Goal: Task Accomplishment & Management: Complete application form

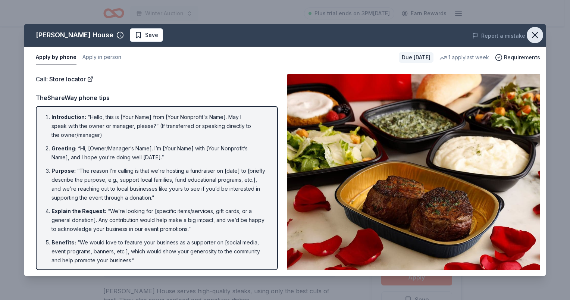
click at [537, 36] on icon "button" at bounding box center [535, 35] width 10 height 10
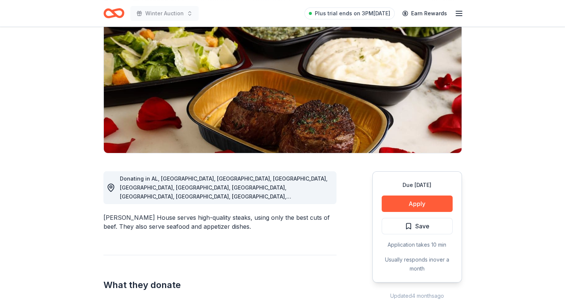
scroll to position [75, 0]
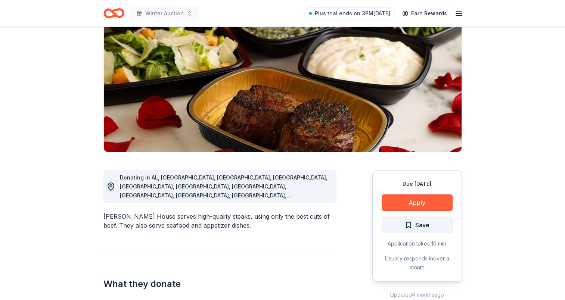
click at [409, 223] on span "Save" at bounding box center [417, 225] width 25 height 10
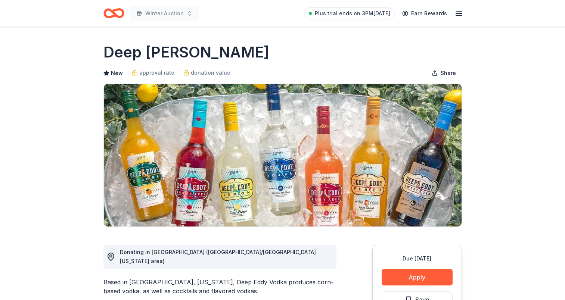
scroll to position [112, 0]
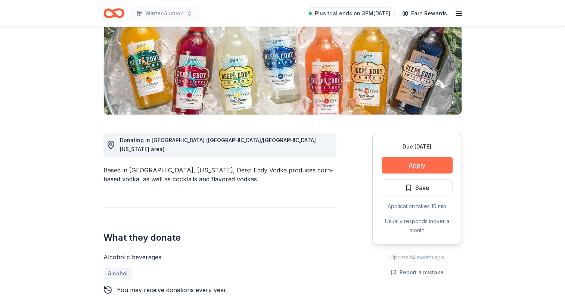
click at [403, 172] on button "Apply" at bounding box center [416, 165] width 71 height 16
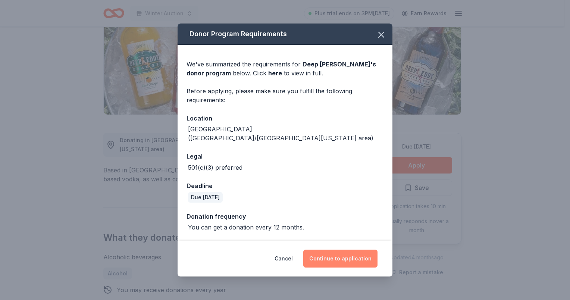
click at [342, 254] on button "Continue to application" at bounding box center [340, 259] width 74 height 18
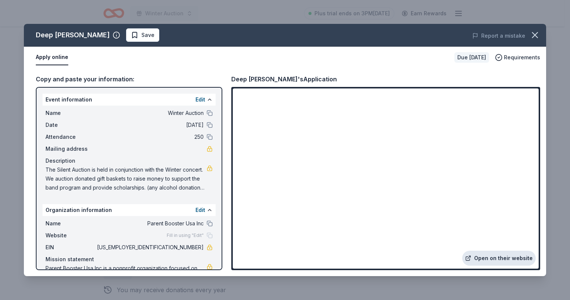
click at [494, 257] on link "Open on their website" at bounding box center [499, 258] width 74 height 15
click at [131, 33] on span "Save" at bounding box center [143, 35] width 24 height 9
click at [535, 32] on icon "button" at bounding box center [535, 35] width 10 height 10
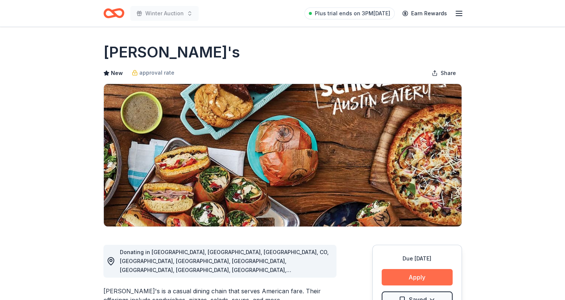
click at [406, 279] on button "Apply" at bounding box center [416, 277] width 71 height 16
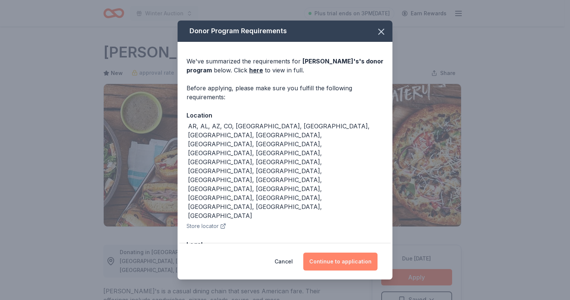
click at [326, 253] on button "Continue to application" at bounding box center [340, 262] width 74 height 18
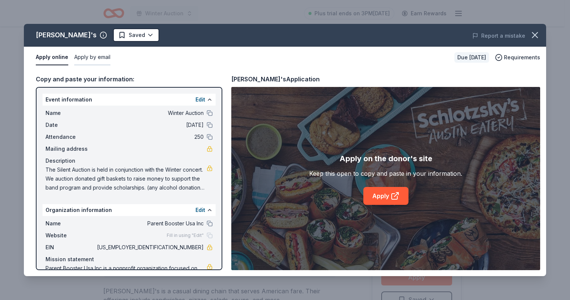
click at [93, 61] on button "Apply by email" at bounding box center [92, 58] width 36 height 16
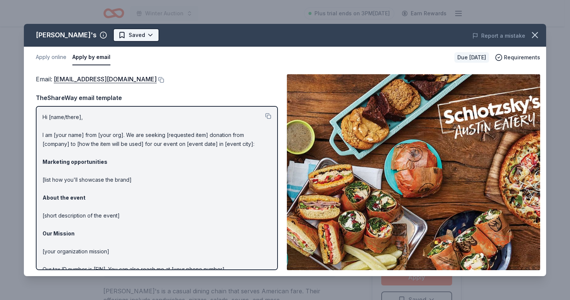
click at [114, 39] on html "Winter Auction Plus trial ends on 3PM, 10/17 Earn Rewards Due in 31 days Share …" at bounding box center [285, 150] width 570 height 300
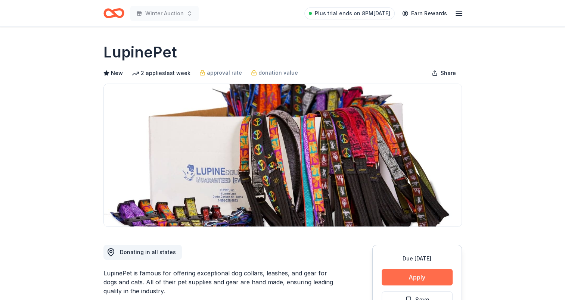
click at [405, 276] on button "Apply" at bounding box center [416, 277] width 71 height 16
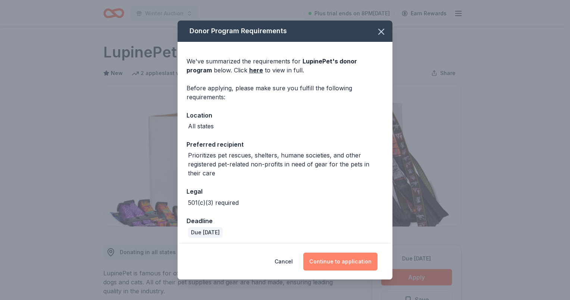
click at [348, 265] on button "Continue to application" at bounding box center [340, 262] width 74 height 18
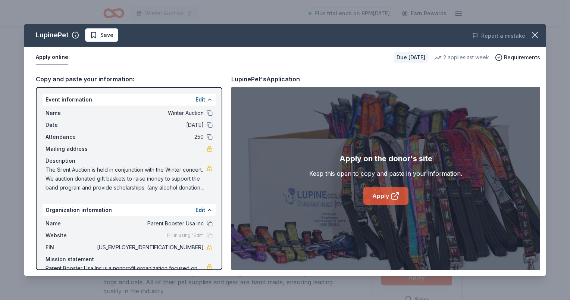
click at [381, 195] on link "Apply" at bounding box center [385, 196] width 45 height 18
click at [93, 33] on span "Save" at bounding box center [102, 35] width 24 height 9
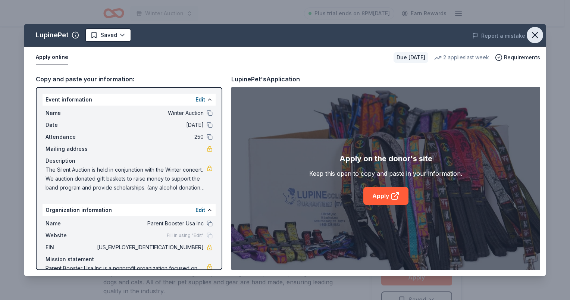
click at [533, 35] on icon "button" at bounding box center [535, 35] width 10 height 10
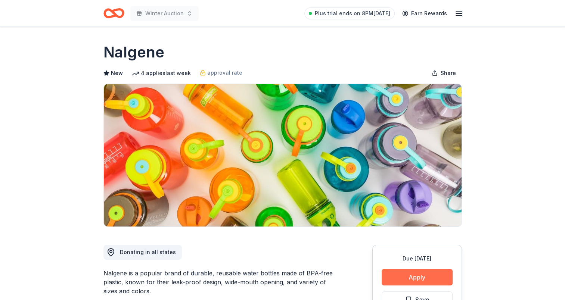
click at [423, 274] on button "Apply" at bounding box center [416, 277] width 71 height 16
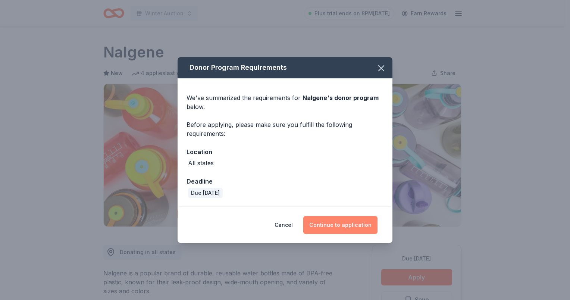
click at [334, 231] on button "Continue to application" at bounding box center [340, 225] width 74 height 18
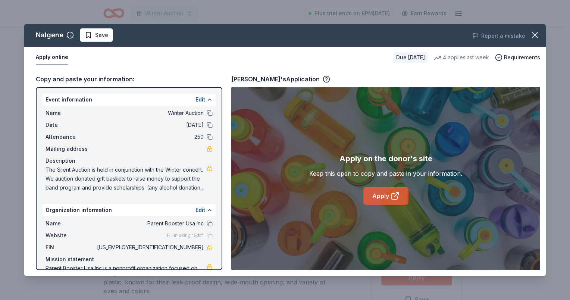
click at [396, 197] on icon at bounding box center [395, 195] width 9 height 9
click at [82, 35] on button "Save" at bounding box center [96, 34] width 33 height 13
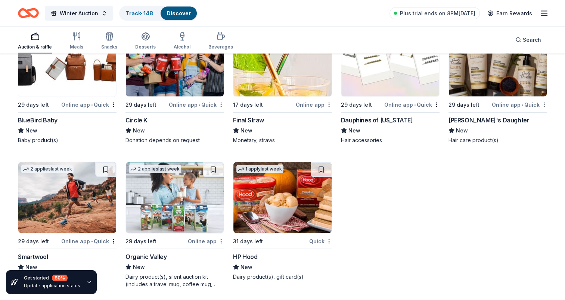
scroll to position [4374, 0]
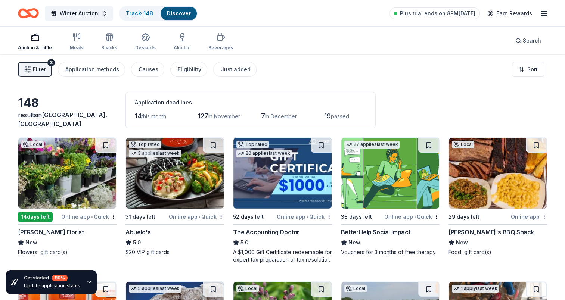
click at [39, 69] on span "Filter" at bounding box center [39, 69] width 13 height 9
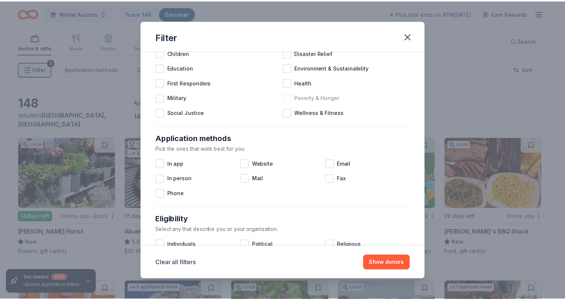
scroll to position [75, 0]
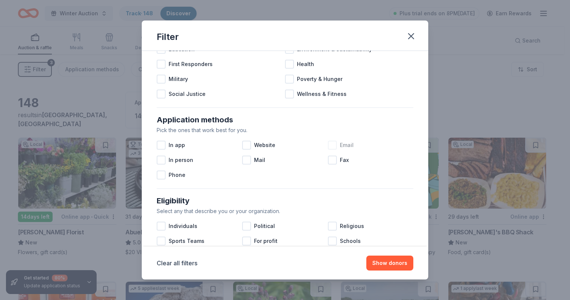
click at [330, 142] on div at bounding box center [332, 145] width 9 height 9
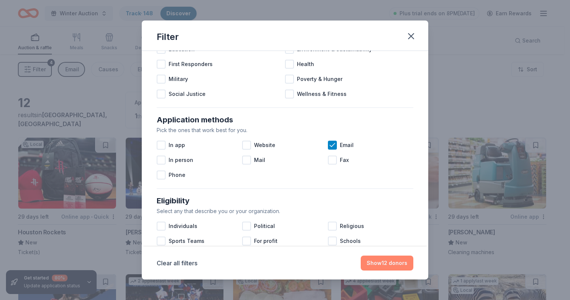
click at [389, 267] on button "Show 12 donors" at bounding box center [387, 263] width 53 height 15
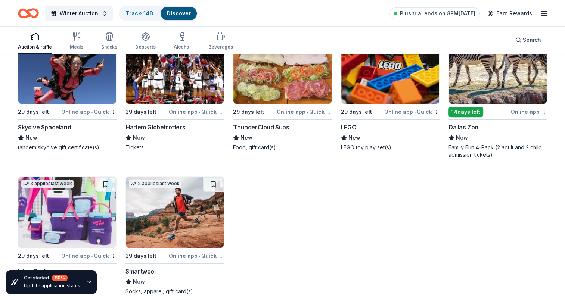
scroll to position [251, 0]
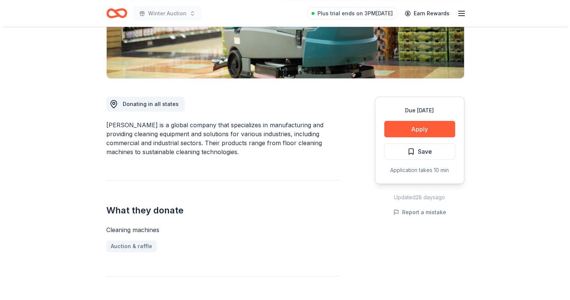
scroll to position [149, 0]
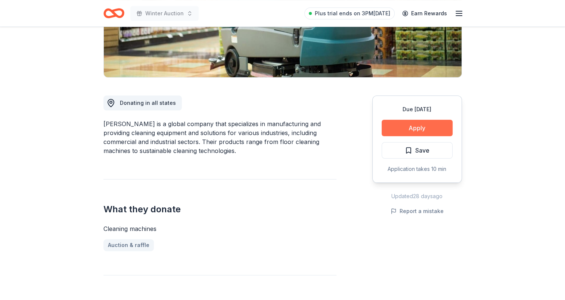
click at [421, 128] on button "Apply" at bounding box center [416, 128] width 71 height 16
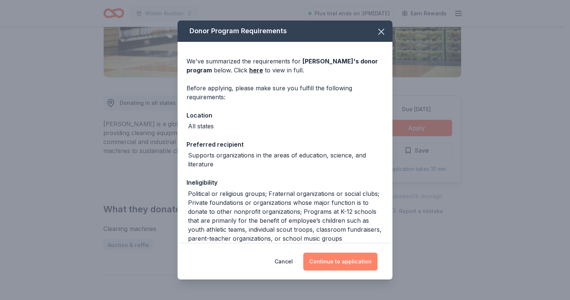
click at [338, 266] on button "Continue to application" at bounding box center [340, 262] width 74 height 18
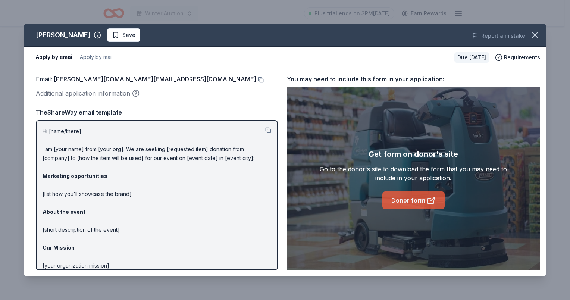
click at [419, 204] on link "Donor form" at bounding box center [414, 200] width 62 height 18
drag, startPoint x: 40, startPoint y: 130, endPoint x: 129, endPoint y: 167, distance: 96.7
click at [129, 167] on div "Hi [name/there], I am [your name] from [your org]. We are seeking [requested it…" at bounding box center [157, 195] width 242 height 150
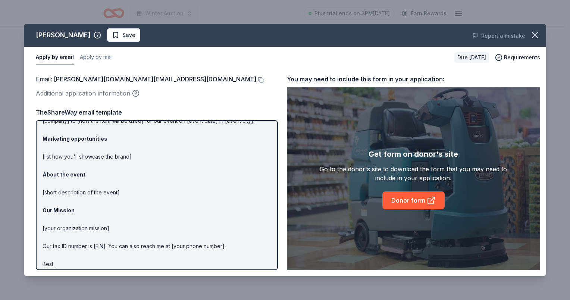
scroll to position [51, 0]
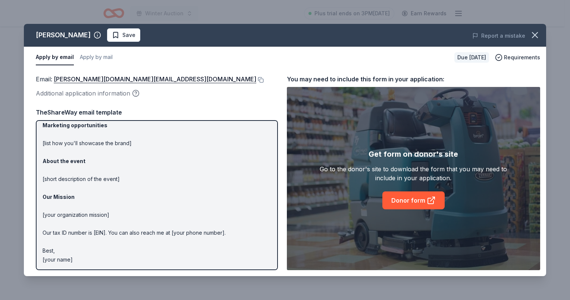
click at [122, 38] on span "Save" at bounding box center [128, 35] width 13 height 9
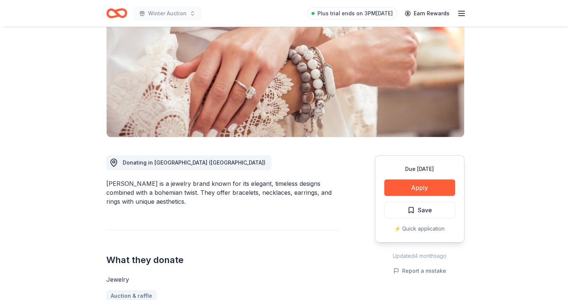
scroll to position [187, 0]
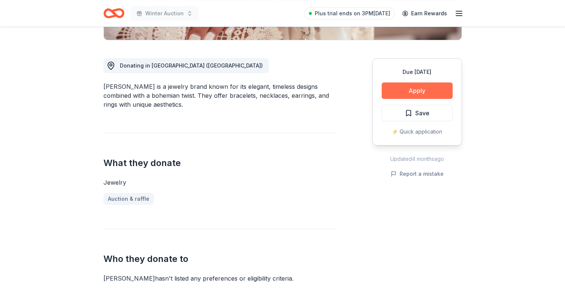
click at [428, 93] on button "Apply" at bounding box center [416, 90] width 71 height 16
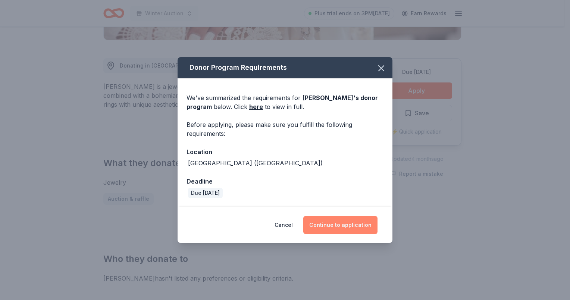
click at [356, 227] on button "Continue to application" at bounding box center [340, 225] width 74 height 18
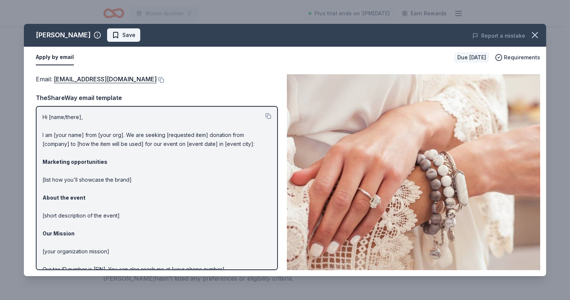
click at [112, 34] on span "Save" at bounding box center [124, 35] width 24 height 9
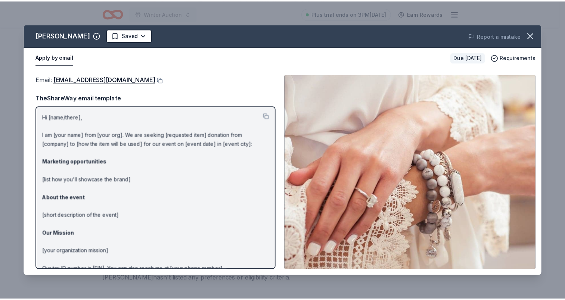
scroll to position [0, 0]
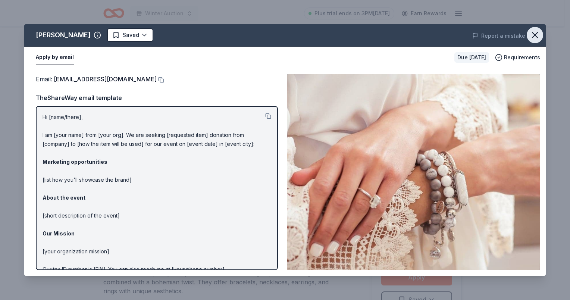
click at [536, 32] on icon "button" at bounding box center [535, 35] width 10 height 10
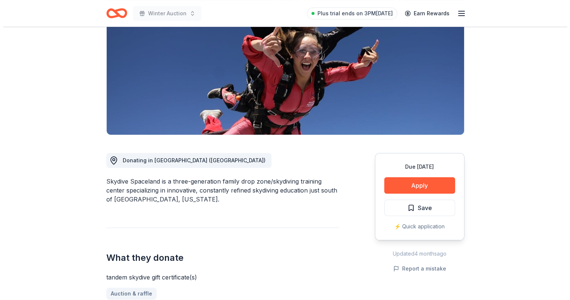
scroll to position [149, 0]
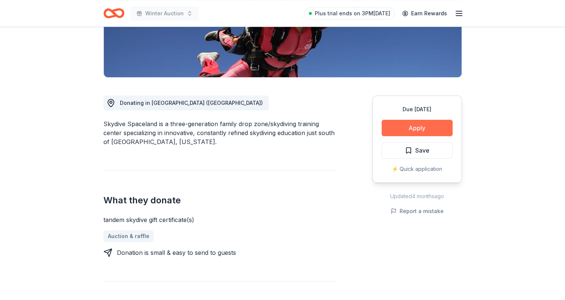
click at [430, 127] on button "Apply" at bounding box center [416, 128] width 71 height 16
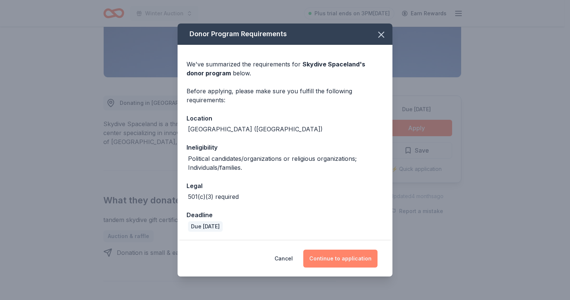
click at [342, 259] on button "Continue to application" at bounding box center [340, 259] width 74 height 18
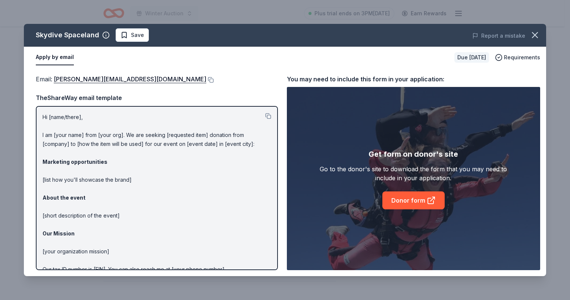
click at [124, 34] on span "Save" at bounding box center [133, 35] width 24 height 9
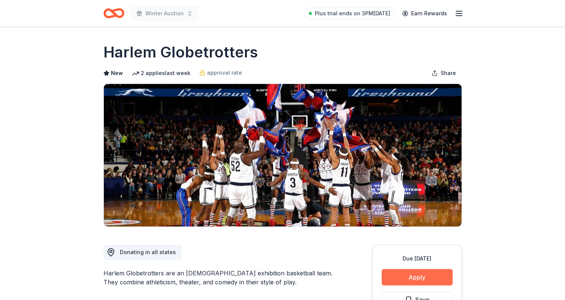
click at [401, 276] on button "Apply" at bounding box center [416, 277] width 71 height 16
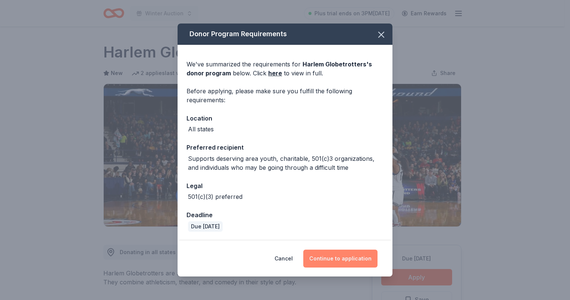
drag, startPoint x: 331, startPoint y: 259, endPoint x: 330, endPoint y: 256, distance: 3.9
click at [331, 259] on button "Continue to application" at bounding box center [340, 259] width 74 height 18
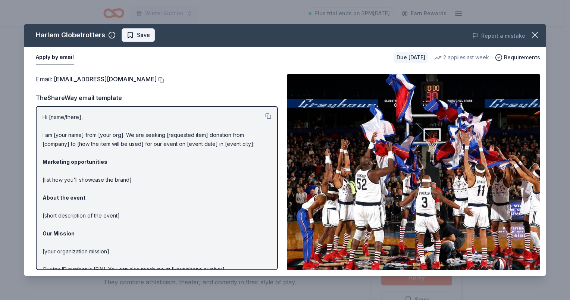
click at [127, 32] on span "Save" at bounding box center [139, 35] width 24 height 9
click at [126, 33] on html "Winter Auction Plus trial ends on 3PM, 10/17 Earn Rewards Due in 29 days Share …" at bounding box center [285, 150] width 570 height 300
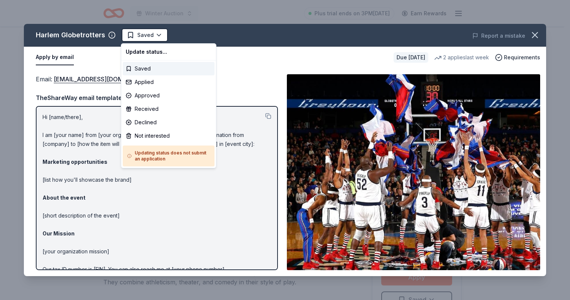
click at [536, 34] on html "Winter Auction Plus trial ends on 3PM, 10/17 Earn Rewards Due in 29 days Share …" at bounding box center [285, 150] width 570 height 300
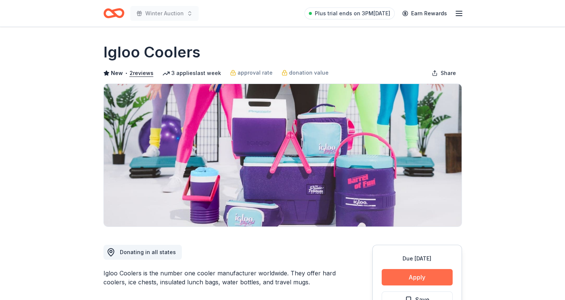
click at [410, 273] on button "Apply" at bounding box center [416, 277] width 71 height 16
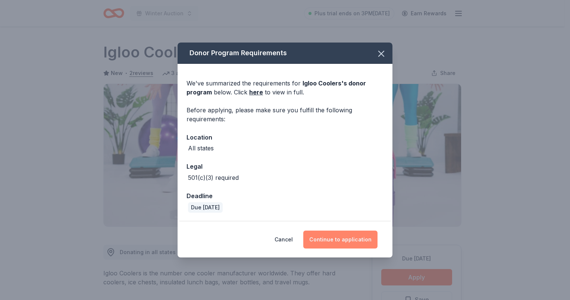
click at [331, 236] on button "Continue to application" at bounding box center [340, 240] width 74 height 18
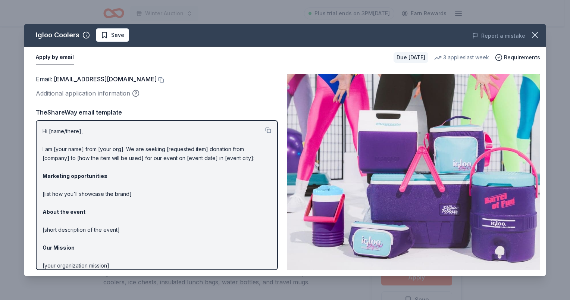
drag, startPoint x: 104, startPoint y: 33, endPoint x: 113, endPoint y: 39, distance: 10.2
click at [104, 33] on span "Save" at bounding box center [113, 35] width 24 height 9
click at [534, 34] on icon "button" at bounding box center [535, 34] width 5 height 5
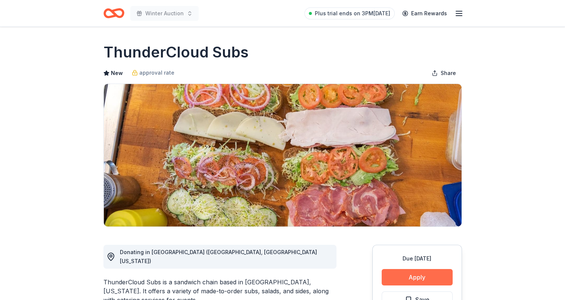
click at [428, 278] on button "Apply" at bounding box center [416, 277] width 71 height 16
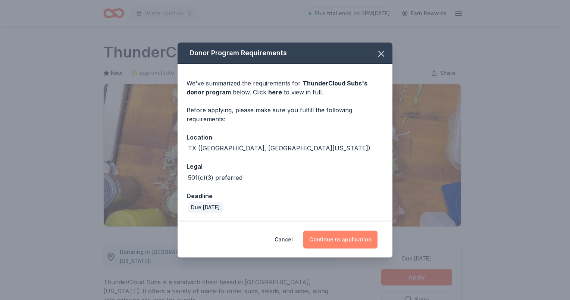
click at [334, 233] on button "Continue to application" at bounding box center [340, 240] width 74 height 18
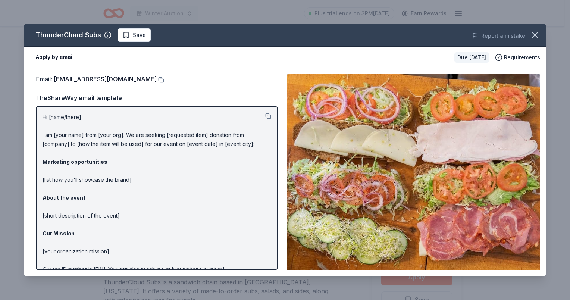
drag, startPoint x: 105, startPoint y: 78, endPoint x: 121, endPoint y: 37, distance: 43.9
click at [124, 35] on span "Save" at bounding box center [134, 35] width 24 height 9
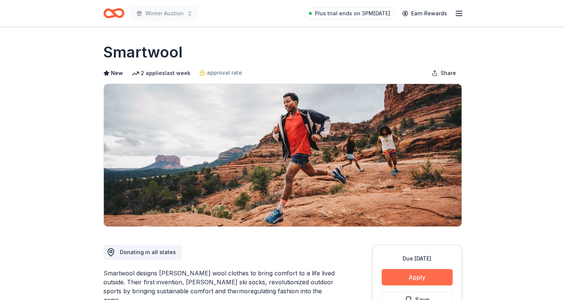
click at [418, 275] on button "Apply" at bounding box center [416, 277] width 71 height 16
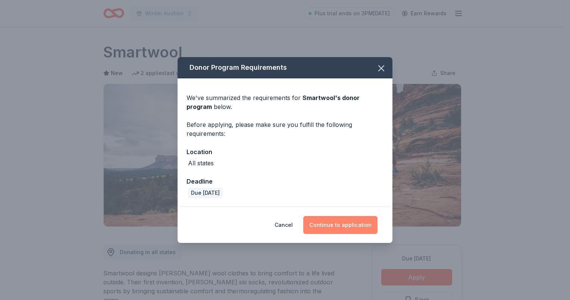
click at [336, 224] on button "Continue to application" at bounding box center [340, 225] width 74 height 18
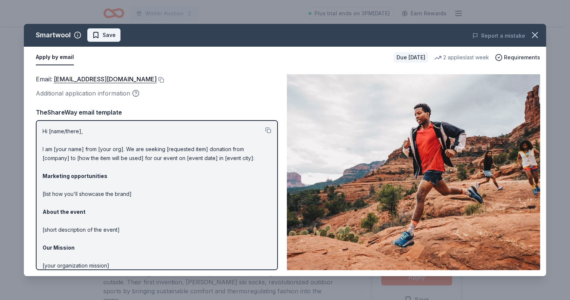
click at [93, 32] on span "Save" at bounding box center [104, 35] width 24 height 9
click at [536, 35] on icon "button" at bounding box center [535, 34] width 5 height 5
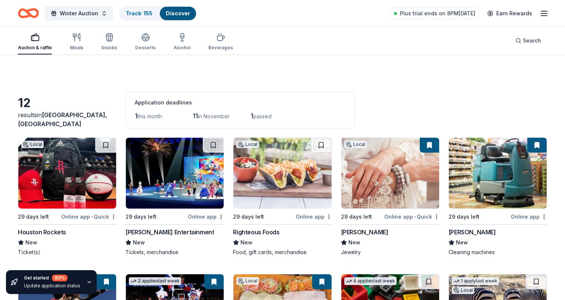
scroll to position [251, 0]
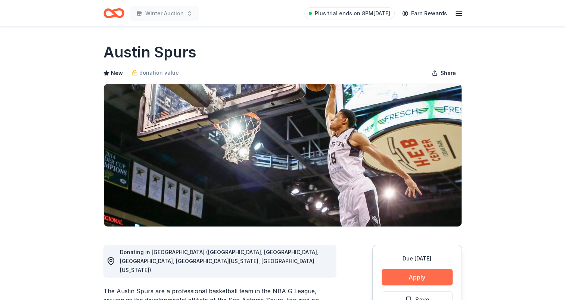
click at [416, 281] on button "Apply" at bounding box center [416, 277] width 71 height 16
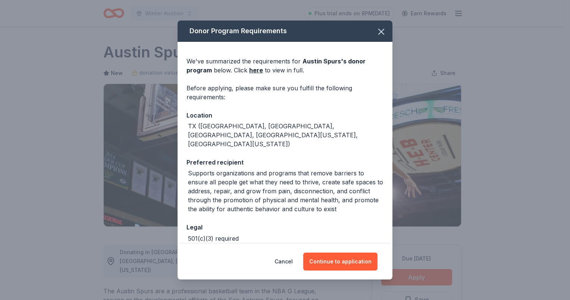
drag, startPoint x: 344, startPoint y: 261, endPoint x: 281, endPoint y: 211, distance: 80.4
click at [344, 261] on button "Continue to application" at bounding box center [340, 262] width 74 height 18
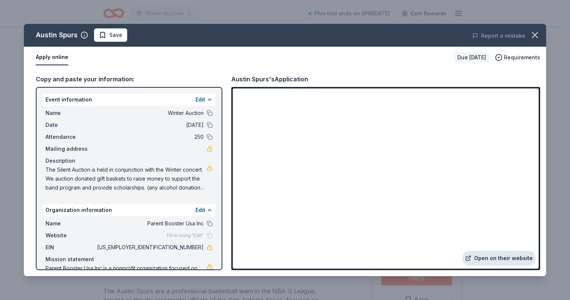
click at [506, 258] on link "Open on their website" at bounding box center [499, 258] width 74 height 15
click at [102, 32] on span "Save" at bounding box center [111, 35] width 24 height 9
click at [506, 261] on link "Open on their website" at bounding box center [499, 258] width 74 height 15
click at [534, 36] on icon "button" at bounding box center [535, 34] width 5 height 5
